Goal: Complete application form

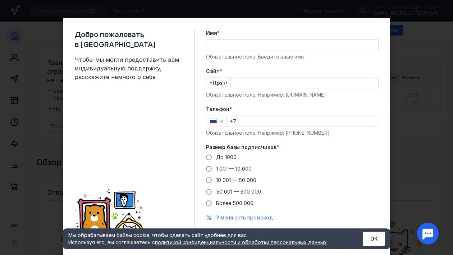
click at [224, 40] on div at bounding box center [292, 45] width 173 height 11
click at [224, 44] on input "Имя *" at bounding box center [292, 45] width 172 height 10
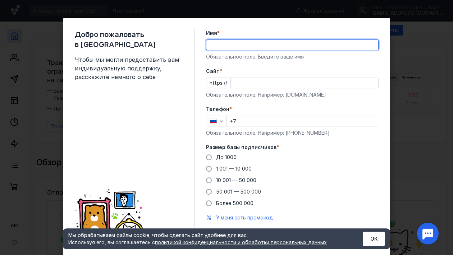
type input "Р"
type input "[PERSON_NAME]"
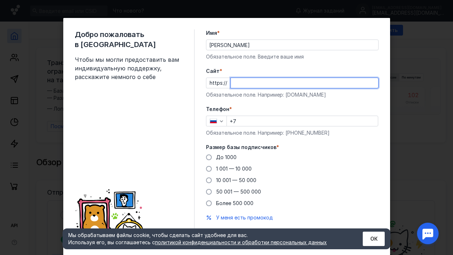
paste input "[DOMAIN_NAME]/"
type input "[DOMAIN_NAME]/"
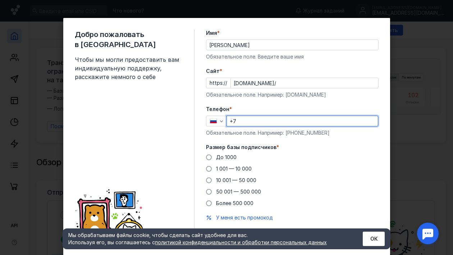
click at [275, 120] on input "+7" at bounding box center [302, 121] width 151 height 10
type input "[PHONE_NUMBER]"
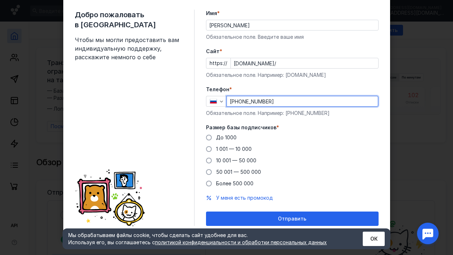
scroll to position [20, 0]
click at [206, 172] on span at bounding box center [209, 172] width 6 height 6
click at [0, 0] on input "50 001 — 500 000" at bounding box center [0, 0] width 0 height 0
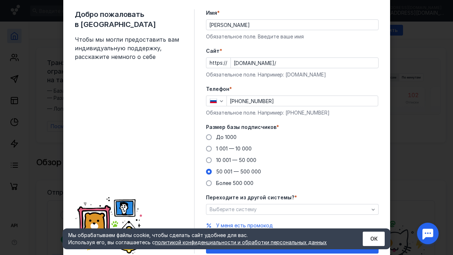
scroll to position [48, 0]
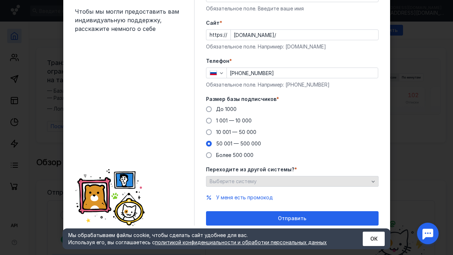
click at [347, 181] on div "Выберите систему" at bounding box center [289, 182] width 163 height 6
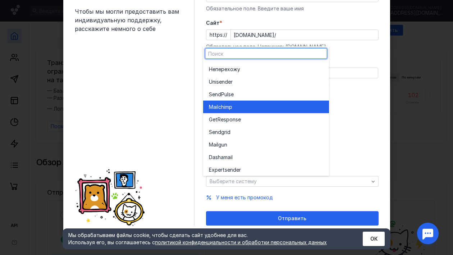
scroll to position [40, 0]
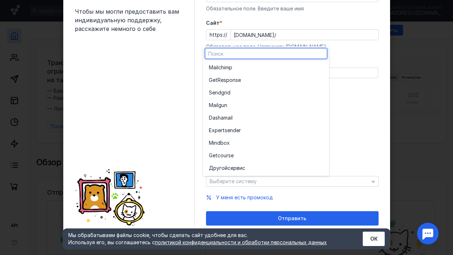
click at [371, 63] on label "Телефон *" at bounding box center [292, 61] width 173 height 7
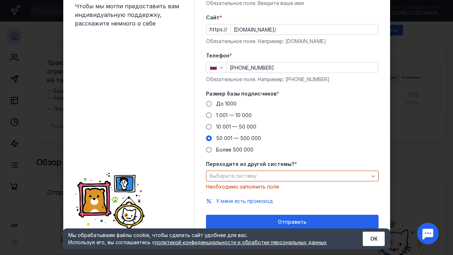
scroll to position [57, 0]
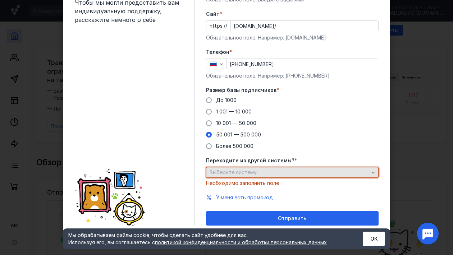
click at [325, 169] on div "Выберите систему" at bounding box center [292, 172] width 173 height 11
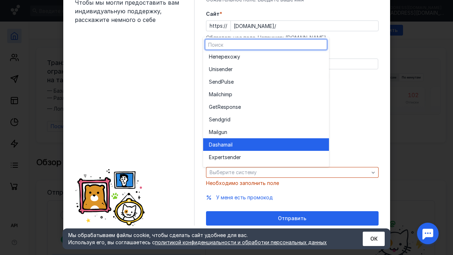
scroll to position [0, 0]
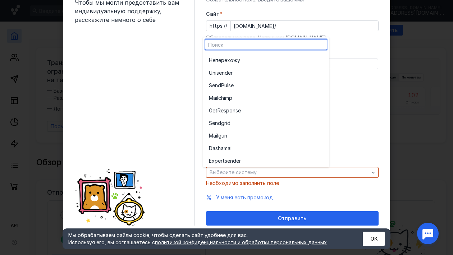
click at [367, 102] on div "До [DATE] 1 001 — 10 000 10 001 — 50 000 50 001 — 500 000 Более 500 000" at bounding box center [292, 123] width 173 height 53
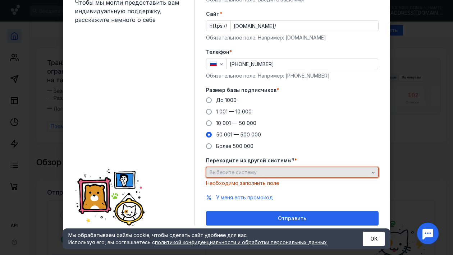
click at [371, 173] on icon "button" at bounding box center [372, 173] width 3 height 2
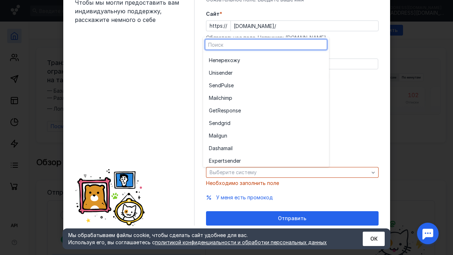
click at [378, 128] on div "Добро пожаловать в Sendsay Чтобы мы могли предоставить вам индивидуальную подде…" at bounding box center [226, 99] width 327 height 276
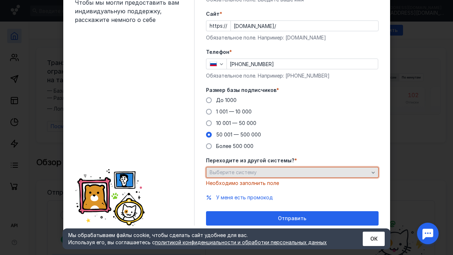
click at [341, 171] on div "Выберите систему" at bounding box center [289, 173] width 163 height 6
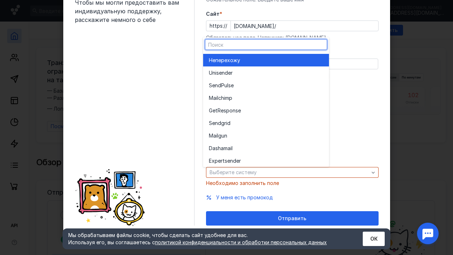
click at [277, 63] on div "Не перехожу" at bounding box center [266, 60] width 114 height 7
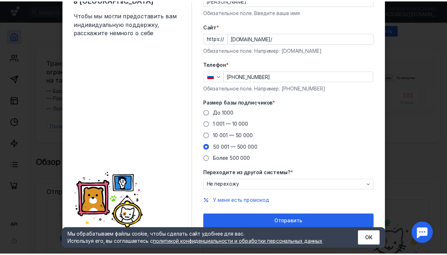
scroll to position [48, 0]
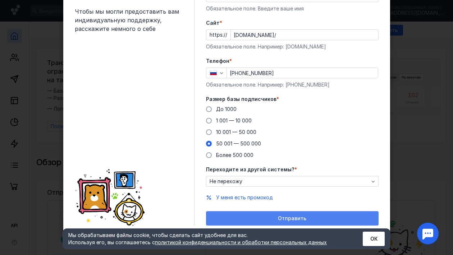
click at [302, 214] on div "Отправить" at bounding box center [292, 218] width 173 height 14
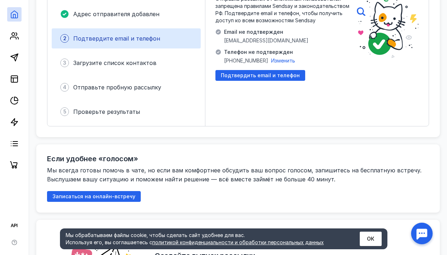
scroll to position [154, 0]
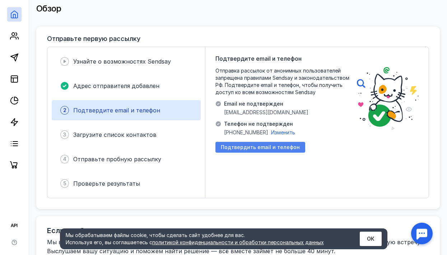
click at [243, 144] on span "Подтвердить email и телефон" at bounding box center [260, 147] width 79 height 6
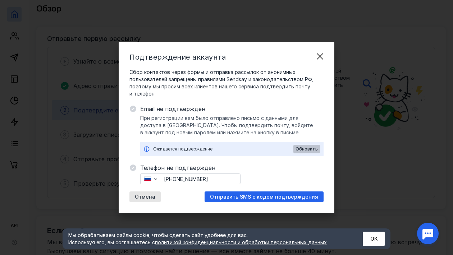
click at [308, 147] on span "Обновить" at bounding box center [306, 149] width 22 height 5
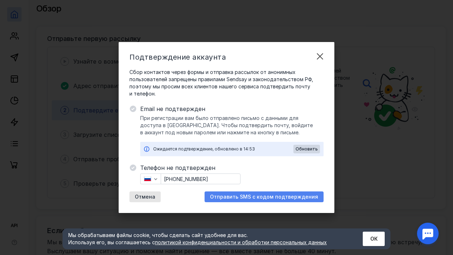
click at [267, 194] on span "Отправить SMS с кодом подтверждения" at bounding box center [264, 197] width 108 height 6
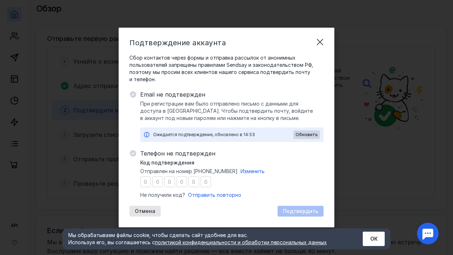
type input "3"
type input "5"
type input "1"
type input "3"
type input "1"
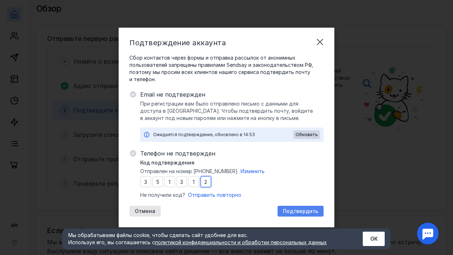
type input "2"
click at [289, 213] on span "Подтвердить" at bounding box center [300, 211] width 35 height 6
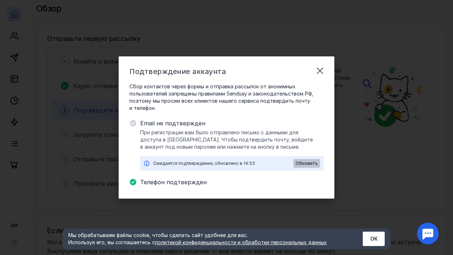
click at [311, 164] on span "Обновить" at bounding box center [306, 163] width 22 height 5
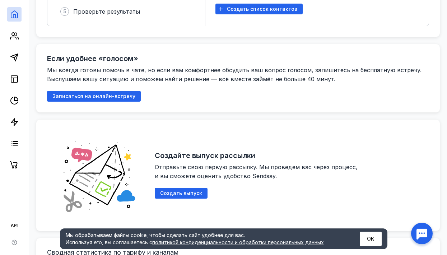
scroll to position [323, 0]
